Goal: Information Seeking & Learning: Stay updated

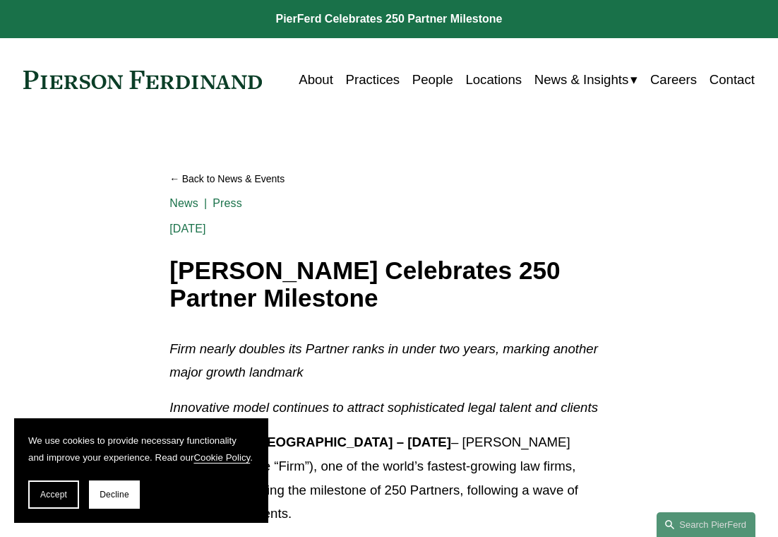
click at [275, 180] on link "Back to News & Events" at bounding box center [389, 179] width 439 height 24
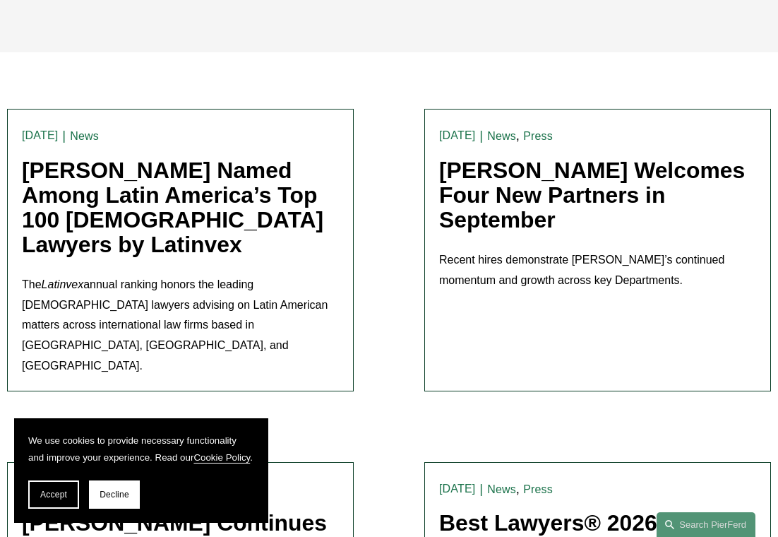
scroll to position [277, 0]
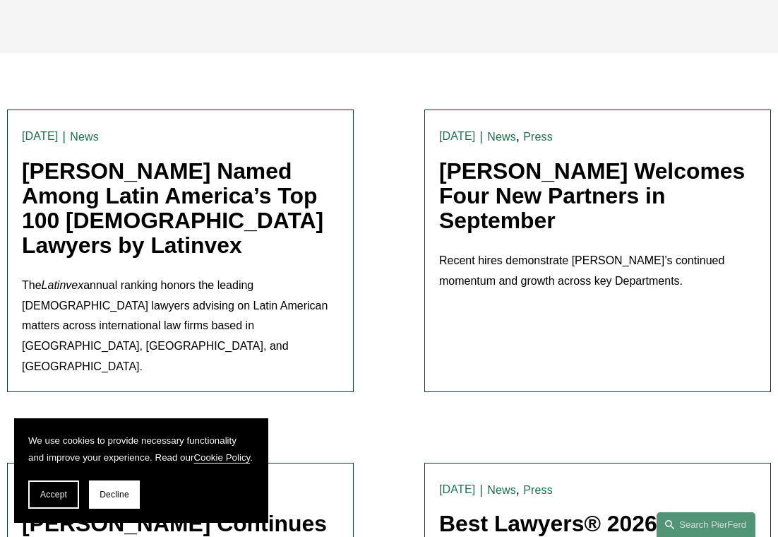
click at [481, 187] on link "[PERSON_NAME] Welcomes Four New Partners in September" at bounding box center [592, 195] width 306 height 75
click at [112, 501] on button "Decline" at bounding box center [114, 494] width 51 height 28
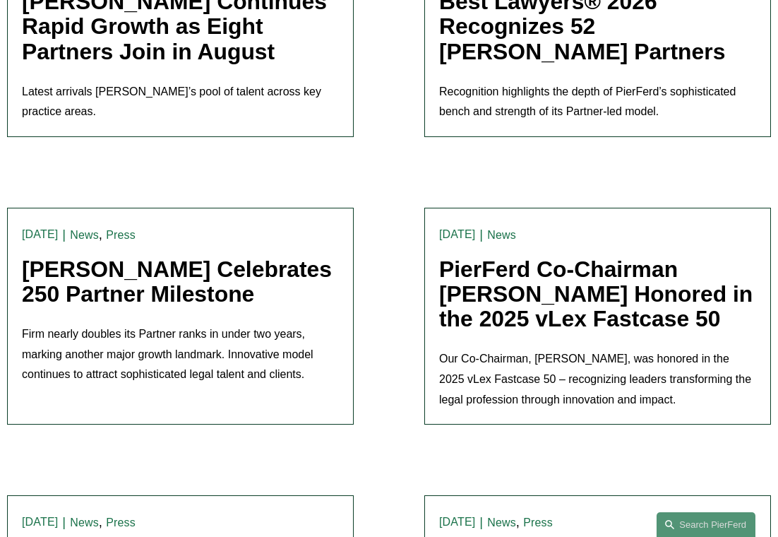
scroll to position [800, 0]
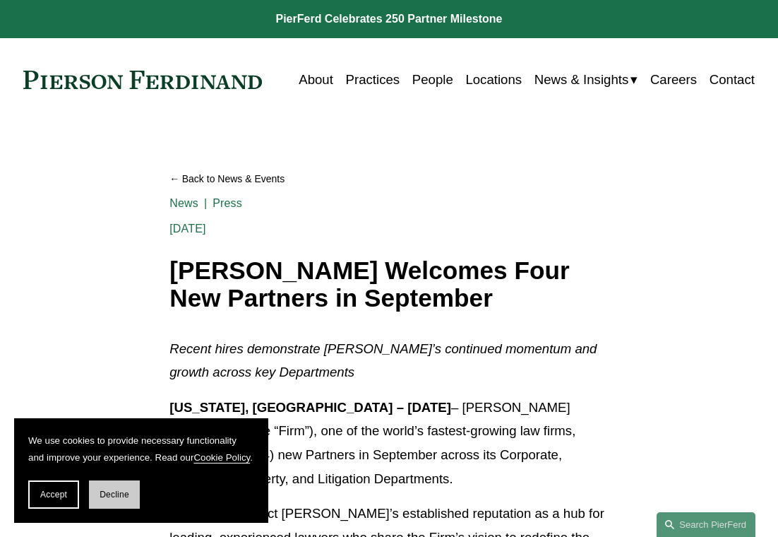
click at [126, 496] on span "Decline" at bounding box center [115, 494] width 30 height 10
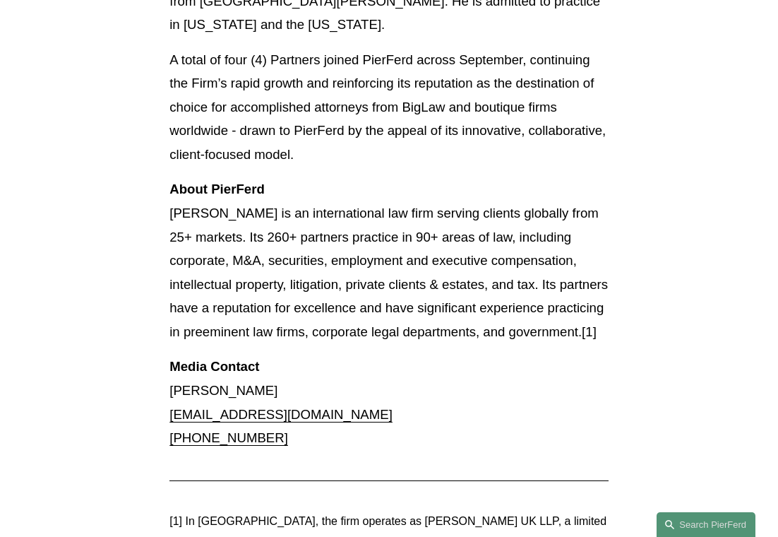
scroll to position [2150, 0]
